Goal: Communication & Community: Answer question/provide support

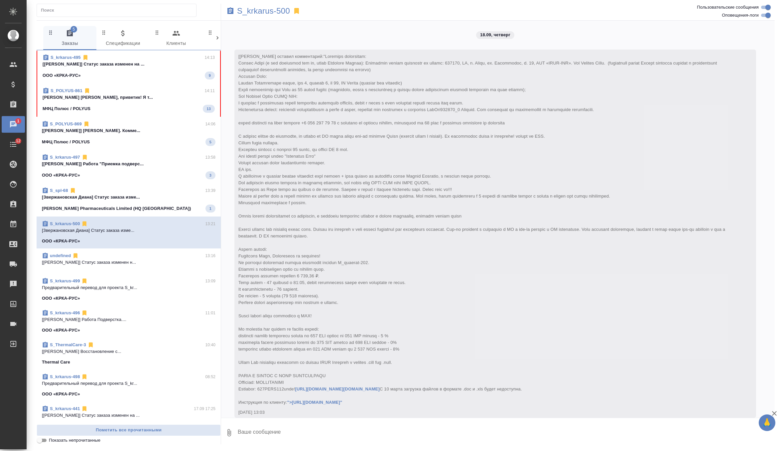
scroll to position [243, 0]
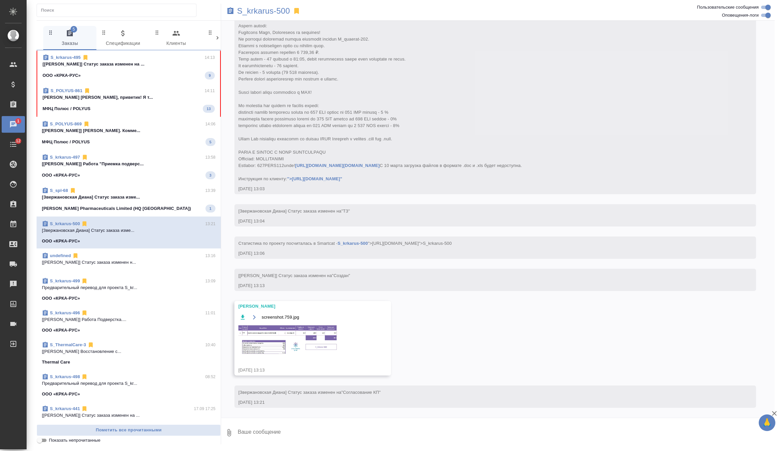
click at [152, 108] on div "МФЦ Полюс / POLYUS 13" at bounding box center [129, 109] width 172 height 8
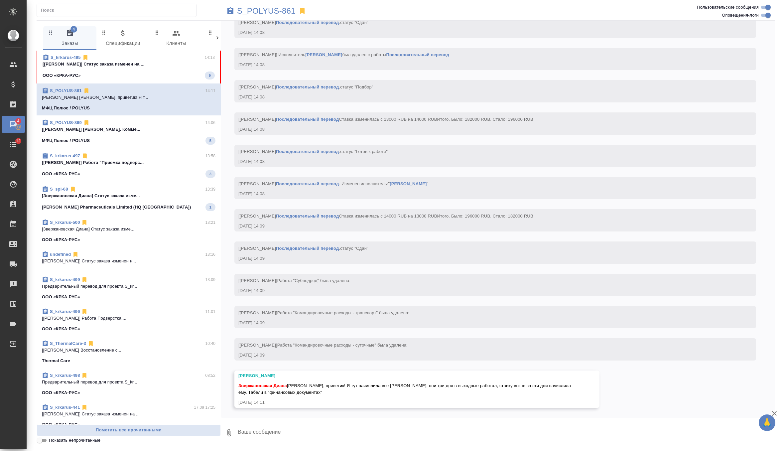
scroll to position [3791, 0]
click at [169, 69] on span "S_krkarus-495 14:13 [[PERSON_NAME]] Статус заказа изменен на ... ООО «КРКА-РУС»…" at bounding box center [129, 66] width 172 height 25
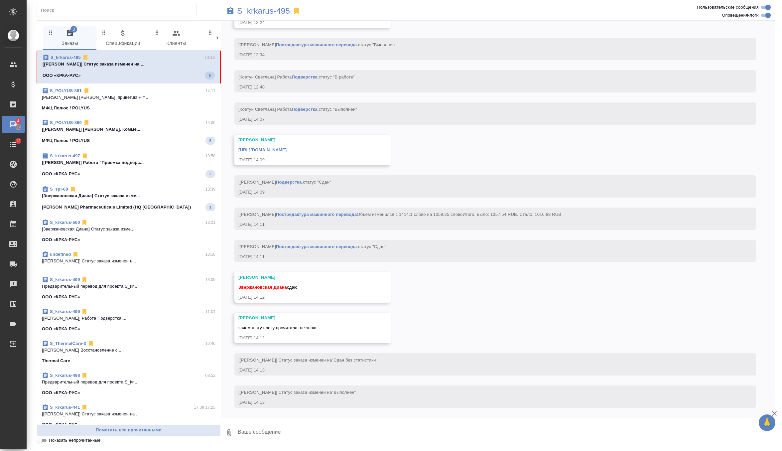
scroll to position [3755, 0]
click at [282, 435] on textarea at bounding box center [506, 432] width 538 height 23
type textarea "ахахахах"
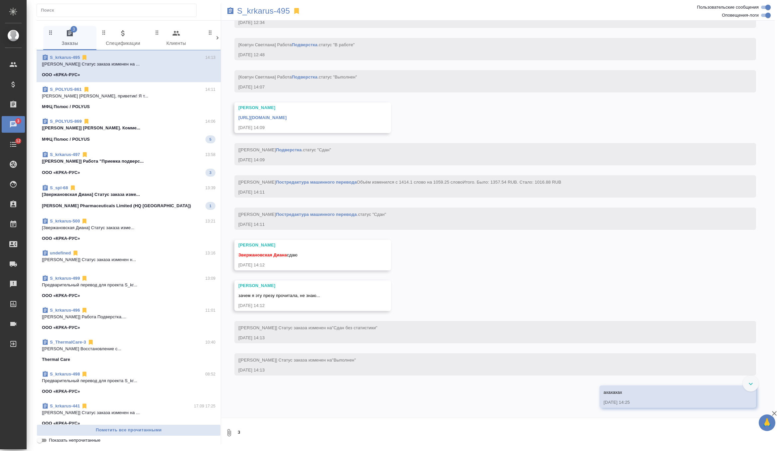
scroll to position [3788, 0]
type textarea "забираю, спасибо❤️"
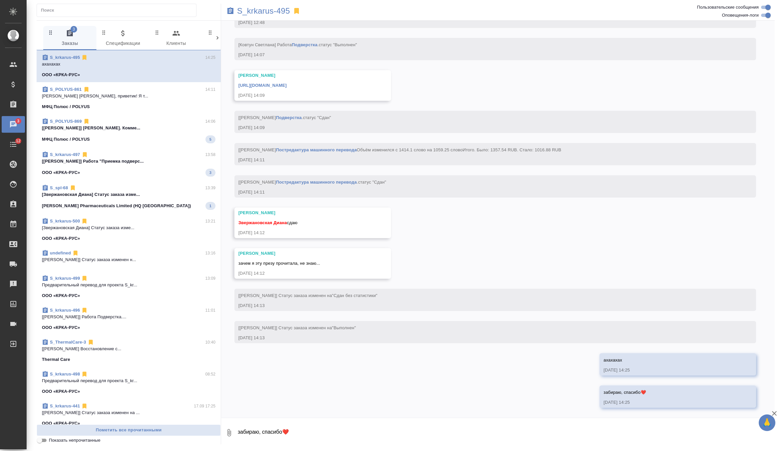
scroll to position [3820, 0]
click at [337, 80] on div "[URL][DOMAIN_NAME]" at bounding box center [302, 84] width 129 height 8
click at [287, 83] on link "[URL][DOMAIN_NAME]" at bounding box center [262, 85] width 48 height 5
click at [151, 136] on div "МФЦ Полюс / POLYUS 5" at bounding box center [129, 139] width 174 height 8
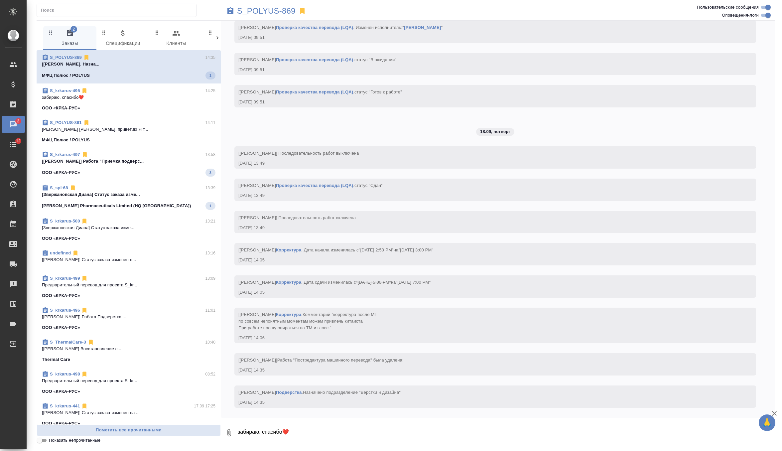
scroll to position [3638, 0]
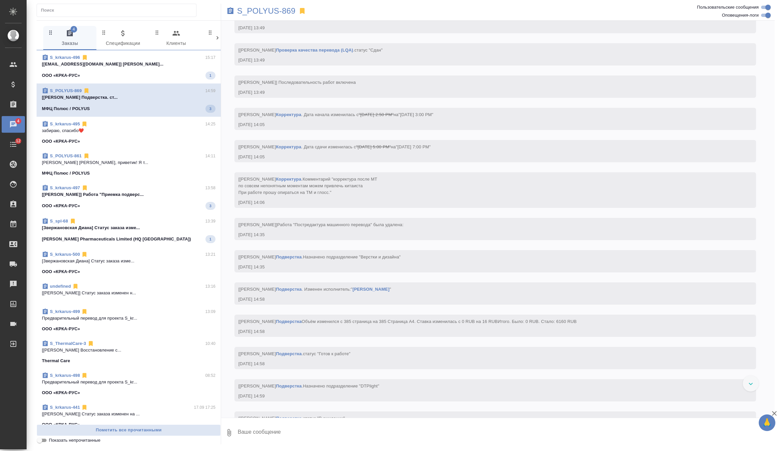
scroll to position [3805, 0]
